Goal: Task Accomplishment & Management: Complete application form

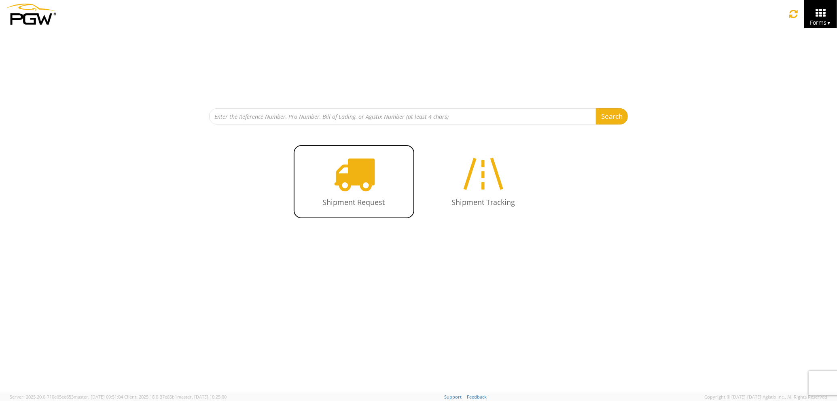
click at [359, 174] on icon at bounding box center [354, 174] width 42 height 42
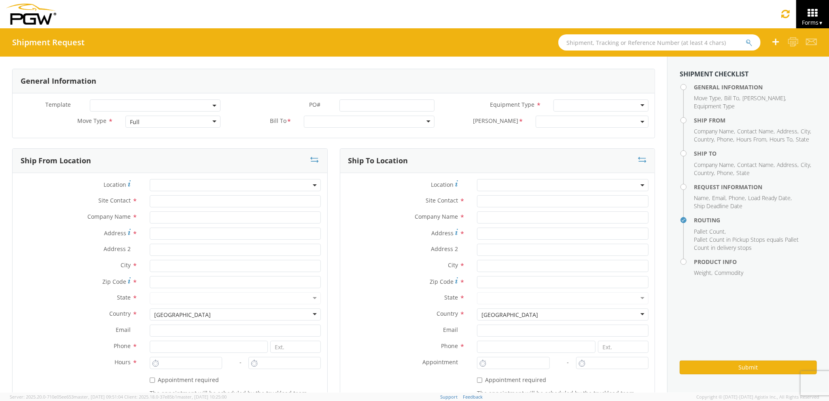
click at [146, 122] on div "Full" at bounding box center [172, 122] width 95 height 12
click at [189, 205] on input "text" at bounding box center [236, 201] width 172 height 12
click at [178, 225] on div "Company Name *" at bounding box center [170, 220] width 315 height 16
click at [180, 217] on input "text" at bounding box center [236, 218] width 172 height 12
type input "PGW Auto Glass"
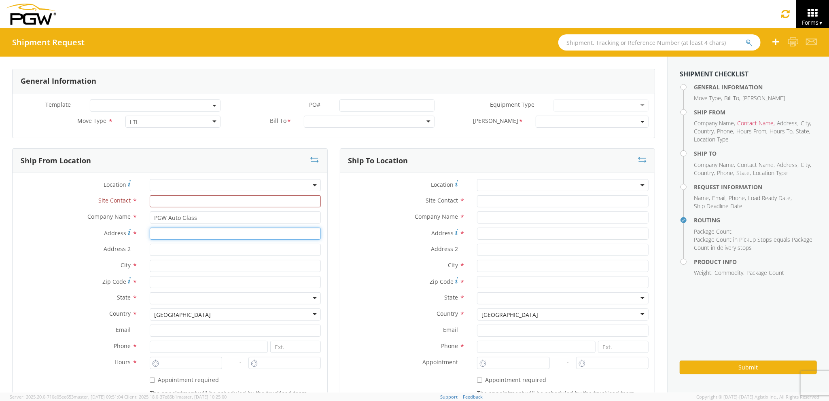
type input "[STREET_ADDRESS][PERSON_NAME]"
type input "[GEOGRAPHIC_DATA] [US_STATE] 04092"
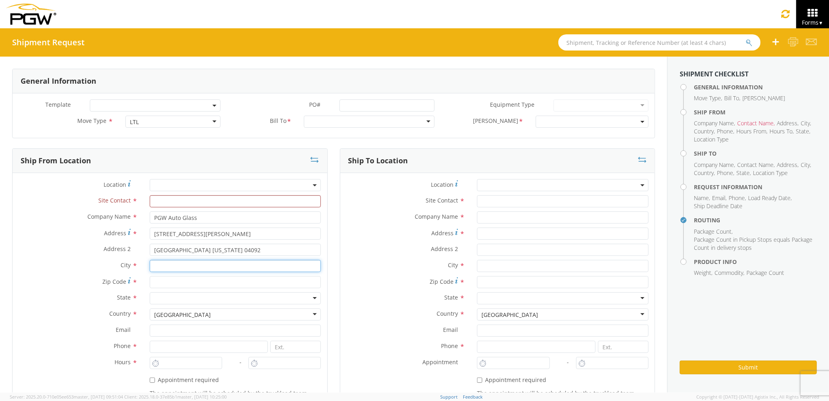
type input "[PERSON_NAME]"
type input "04092"
type input "[EMAIL_ADDRESS][DOMAIN_NAME]"
type input "2077745169"
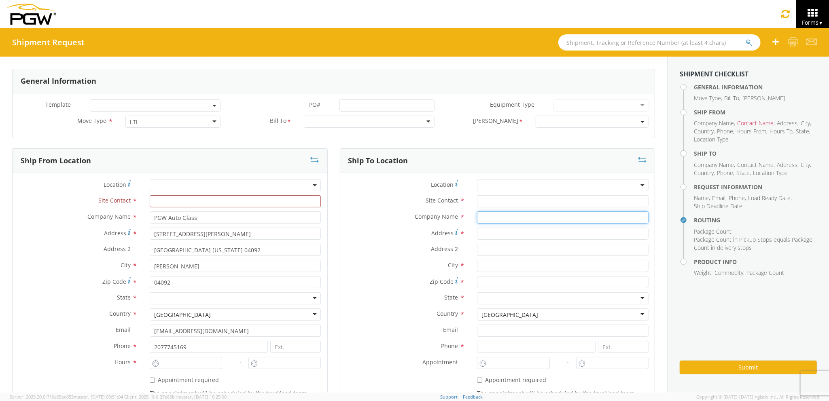
type input "PGW auto glass c/o AT RENTALS"
type input "[STREET_ADDRESS]"
type input "5"
type input "[GEOGRAPHIC_DATA]"
type input "04769"
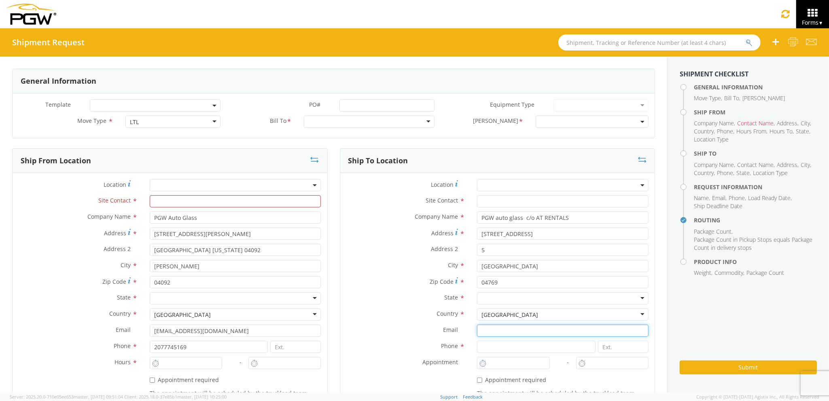
type input "[EMAIL_ADDRESS][DOMAIN_NAME]"
type input "2077745169"
type input "[PERSON_NAME] [PERSON_NAME]"
type input "[EMAIL_ADDRESS][DOMAIN_NAME]"
type input "2077745169"
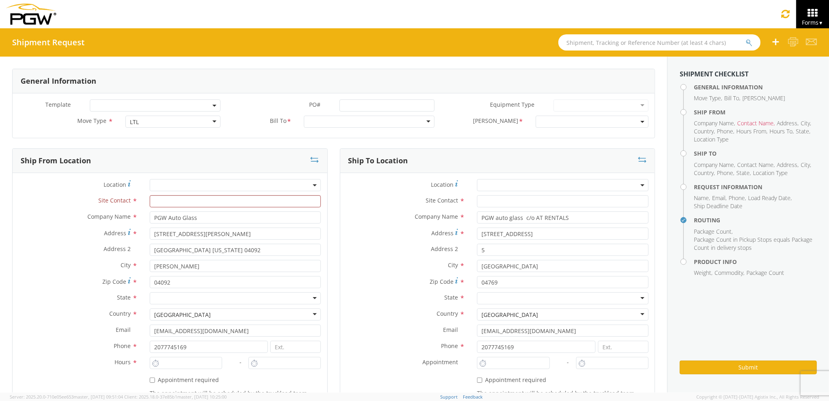
click at [371, 125] on div at bounding box center [369, 122] width 131 height 12
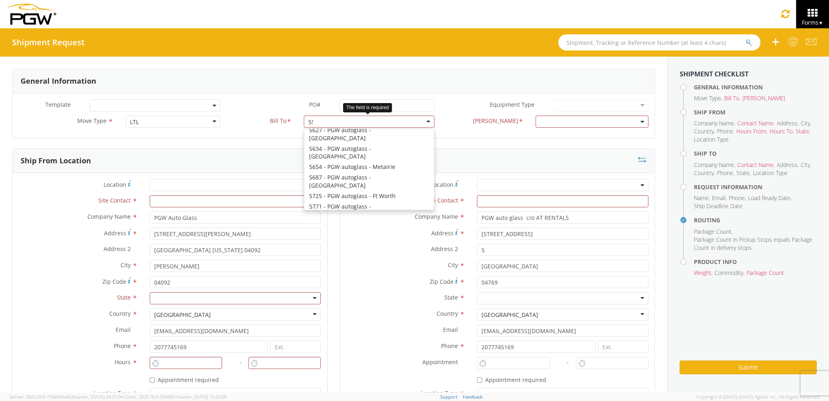
scroll to position [2, 0]
type input "5559"
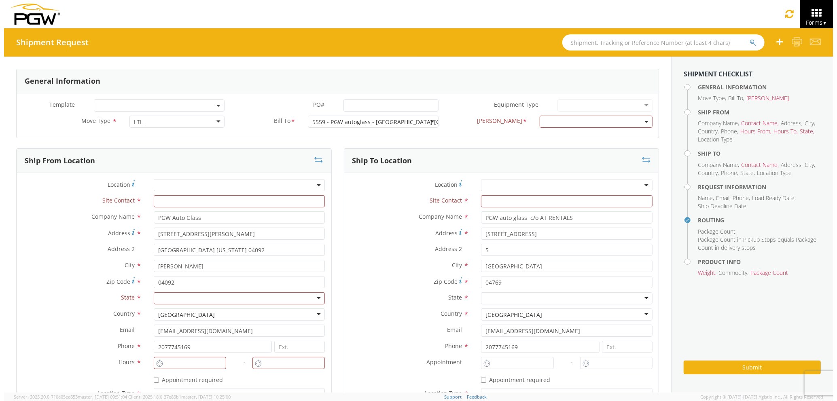
scroll to position [0, 0]
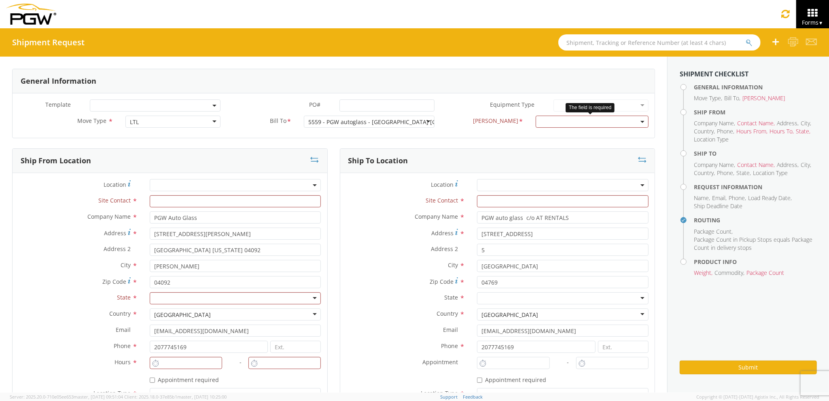
click at [546, 123] on span at bounding box center [592, 122] width 113 height 12
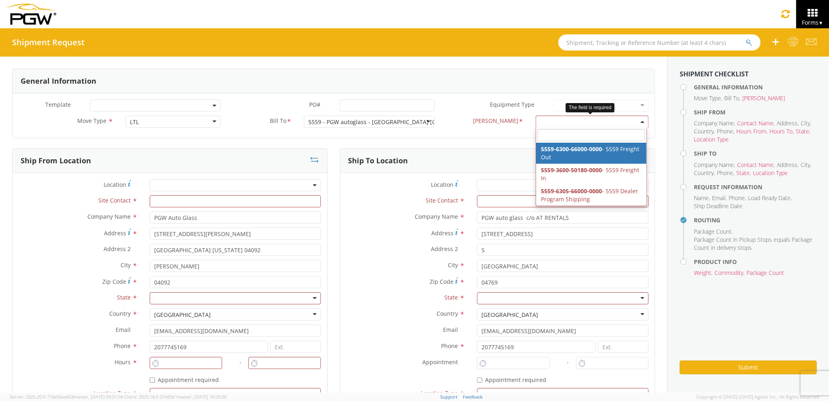
select select "5559-6300-66000-0000"
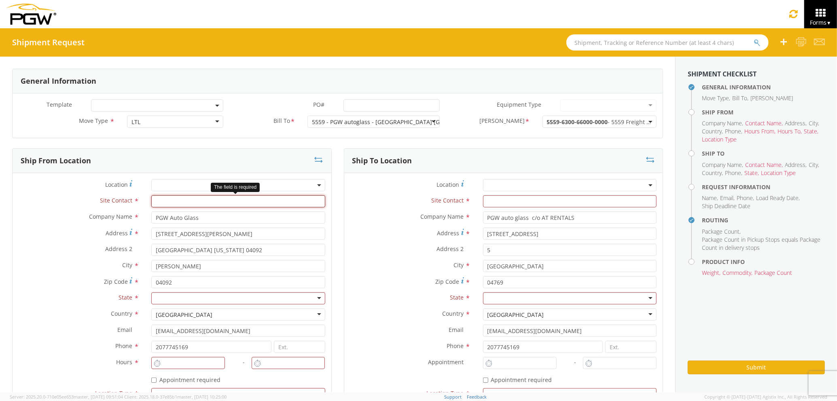
click at [238, 201] on input "text" at bounding box center [238, 201] width 174 height 12
